Goal: Check status: Check status

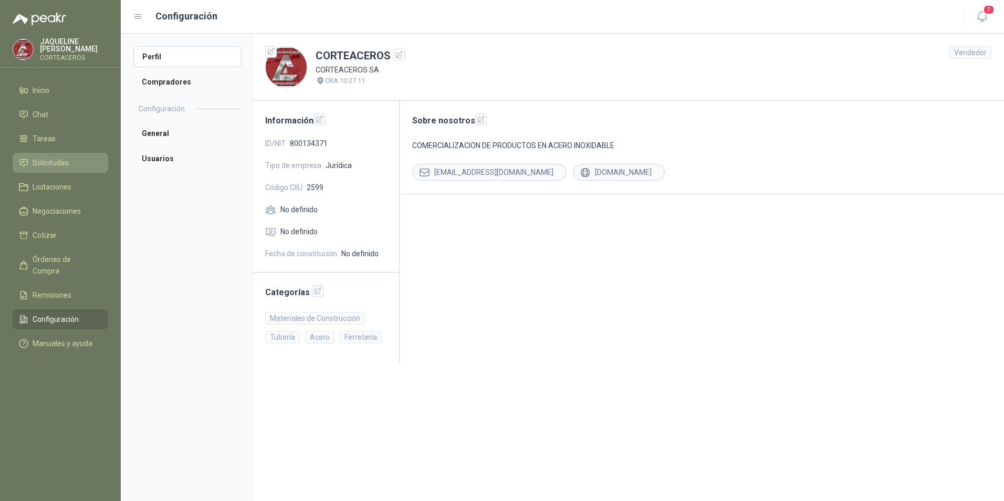
click at [54, 161] on span "Solicitudes" at bounding box center [51, 163] width 36 height 12
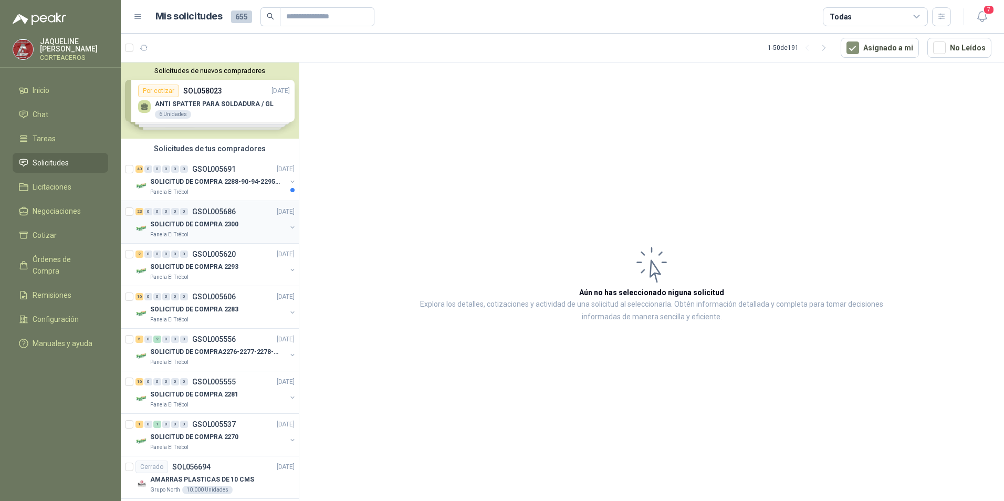
click at [200, 213] on p "GSOL005686" at bounding box center [214, 211] width 44 height 7
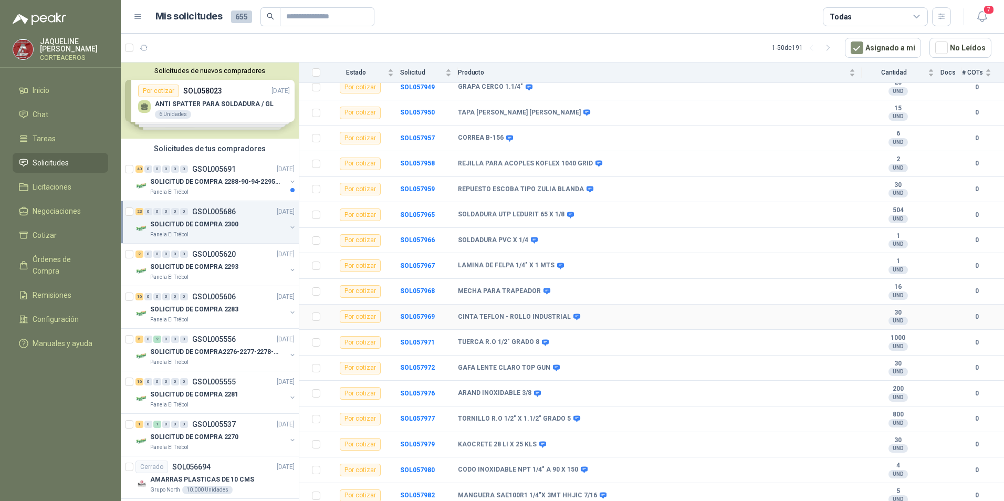
scroll to position [263, 0]
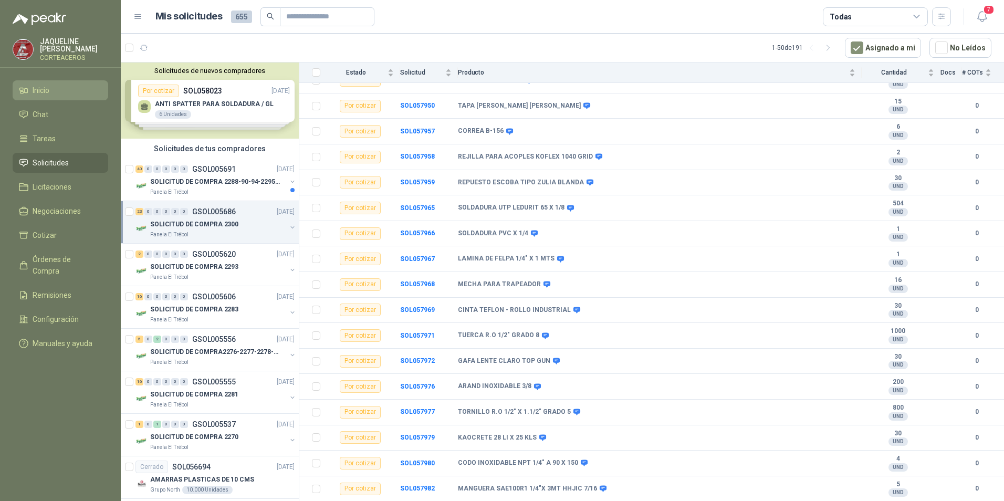
click at [46, 92] on span "Inicio" at bounding box center [41, 91] width 17 height 12
